Goal: Task Accomplishment & Management: Manage account settings

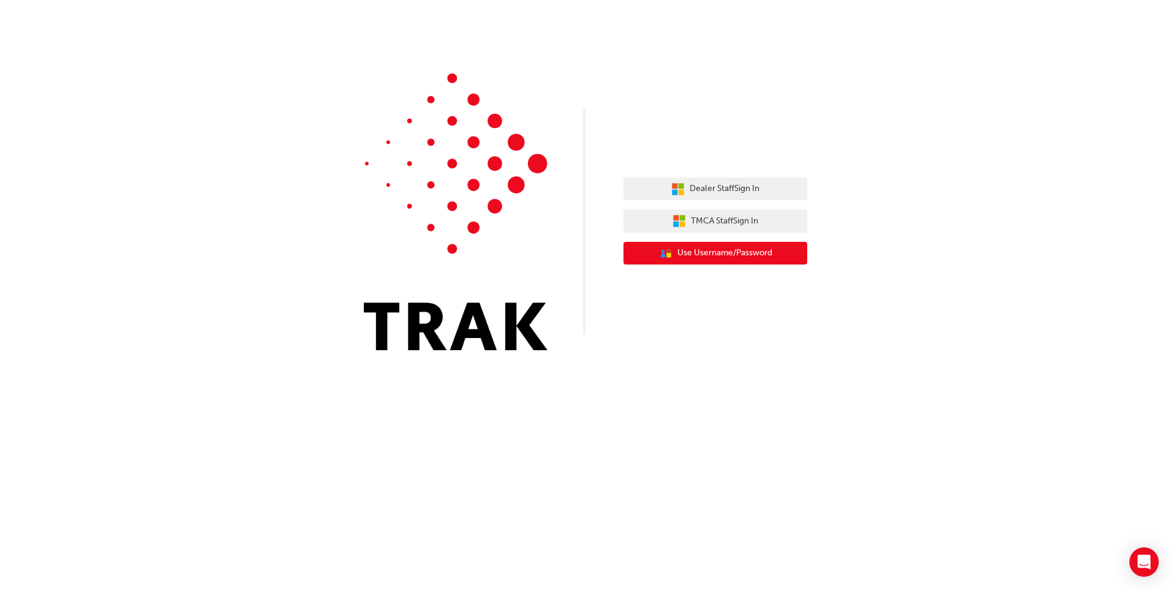
click at [697, 257] on span "Use Username/Password" at bounding box center [724, 253] width 95 height 14
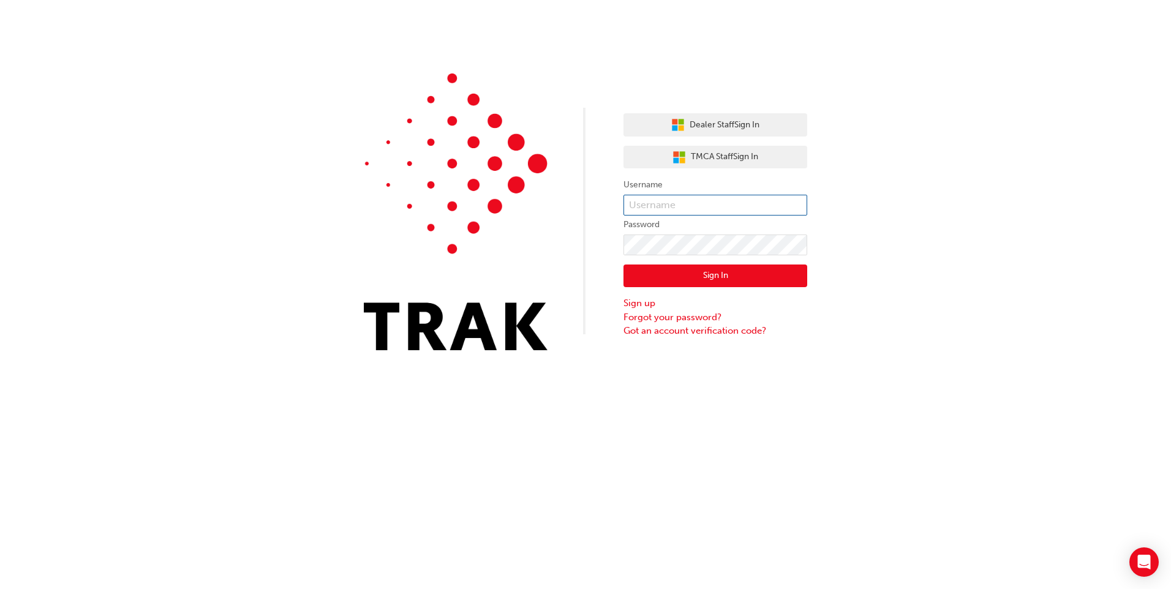
click at [680, 207] on input "text" at bounding box center [715, 205] width 184 height 21
type input "KAU82251N5"
click at [681, 281] on button "Sign In" at bounding box center [715, 276] width 184 height 23
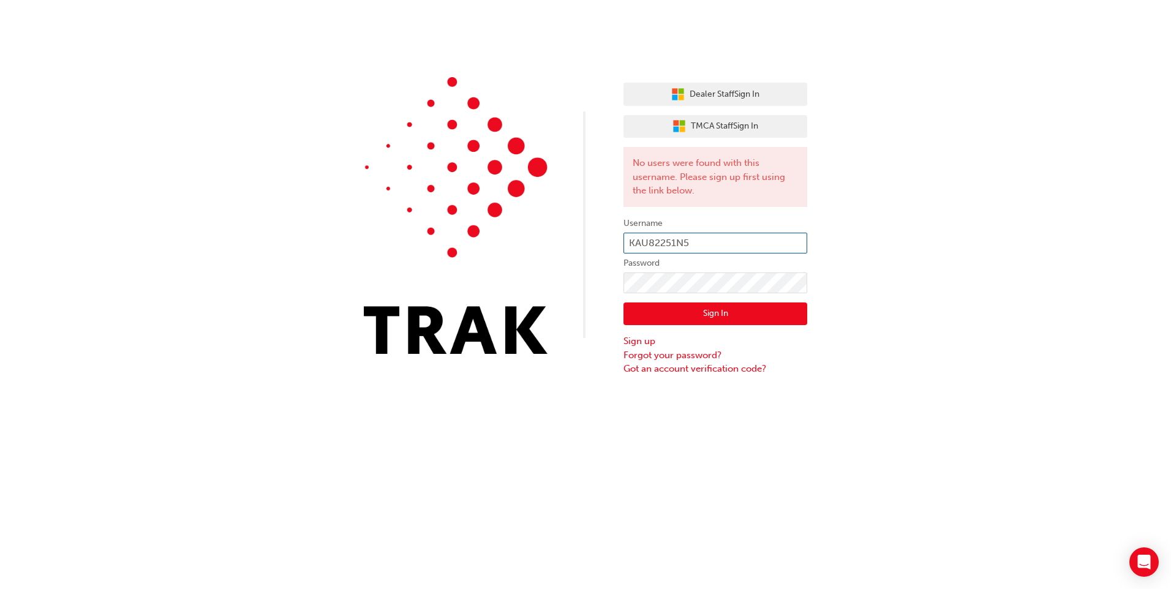
drag, startPoint x: 688, startPoint y: 241, endPoint x: 568, endPoint y: 237, distance: 120.1
click at [573, 238] on div "Dealer Staff Sign In TMCA Staff Sign In No users were found with this username.…" at bounding box center [585, 188] width 1171 height 376
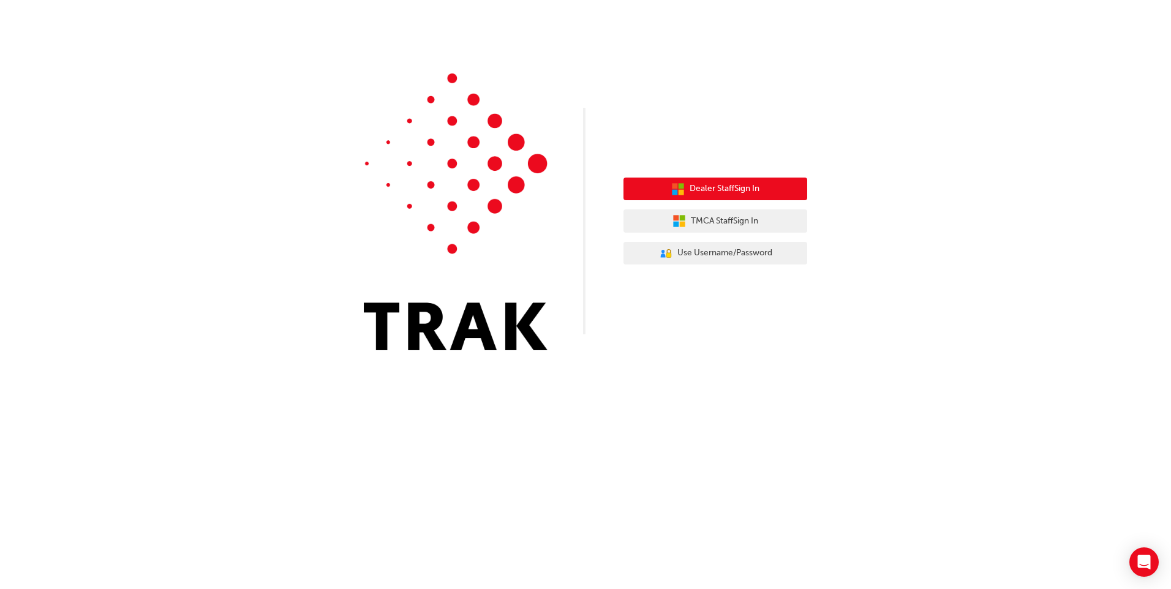
click at [672, 186] on icon "button" at bounding box center [675, 186] width 6 height 6
